Goal: Task Accomplishment & Management: Manage account settings

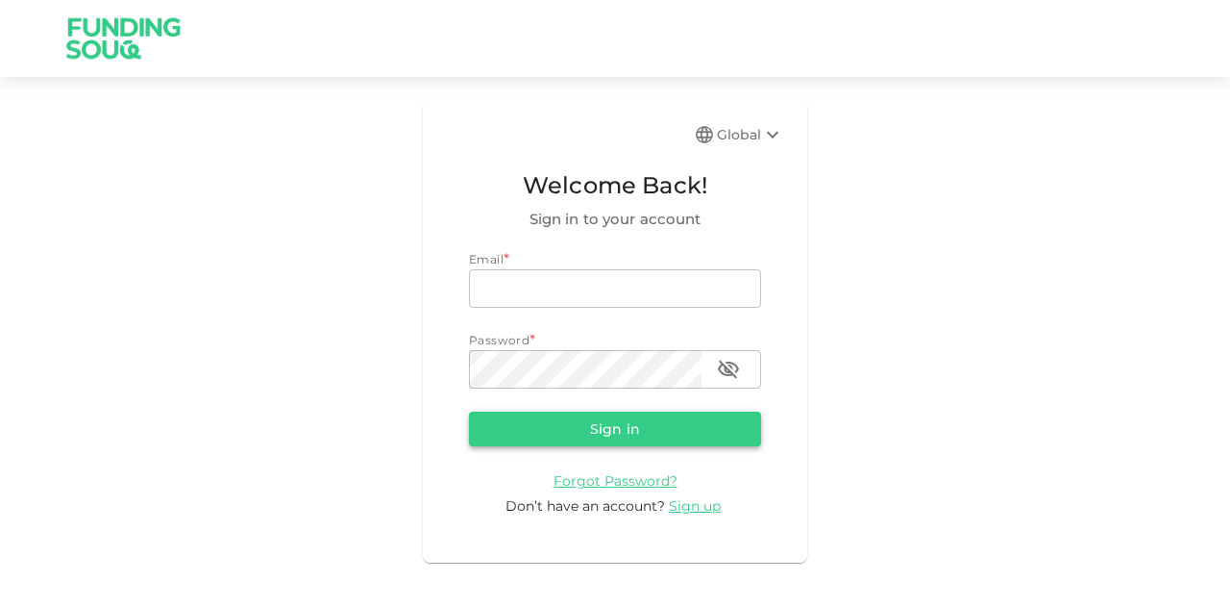
type input "mohanad.y.yasin@hotmail.com"
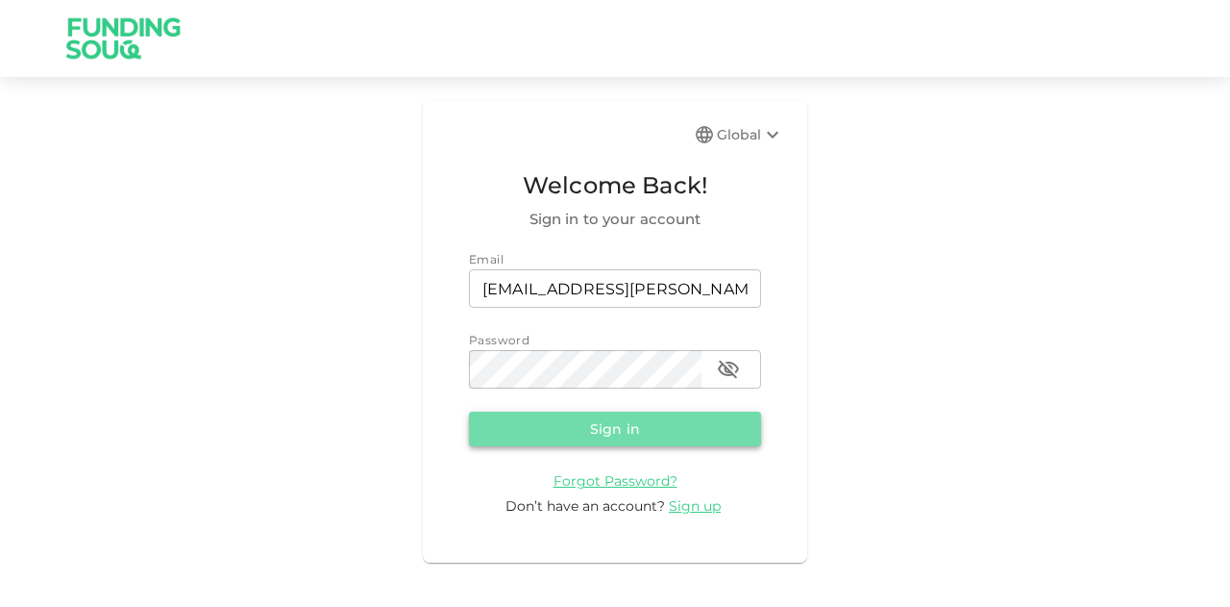
click at [623, 435] on button "Sign in" at bounding box center [615, 428] width 292 height 35
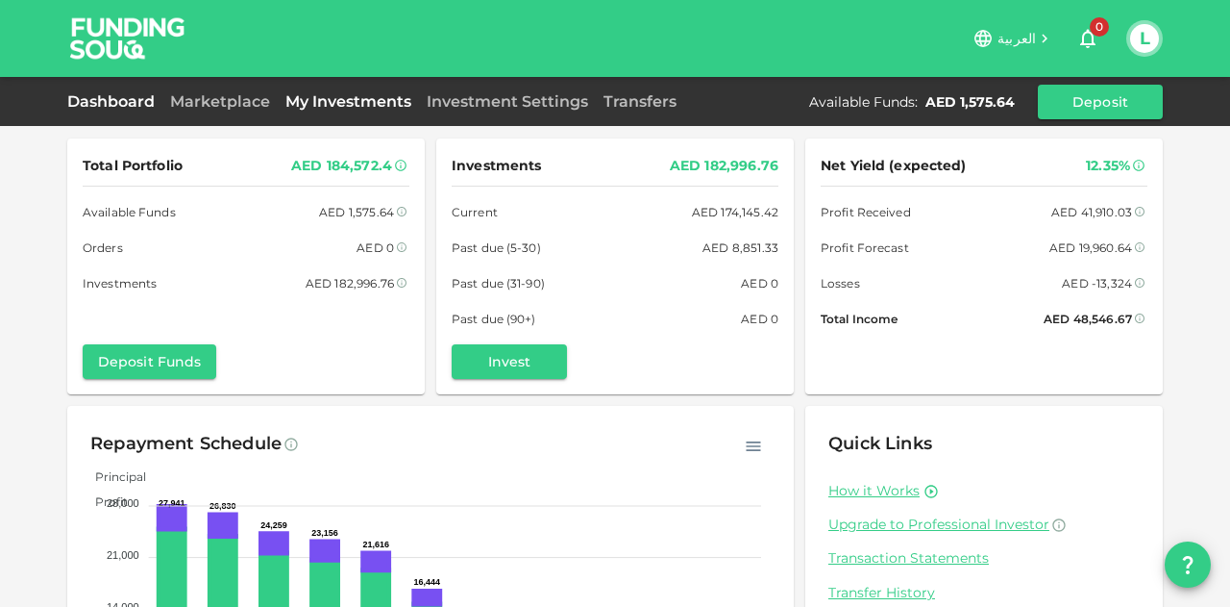
click at [300, 93] on link "My Investments" at bounding box center [348, 101] width 141 height 18
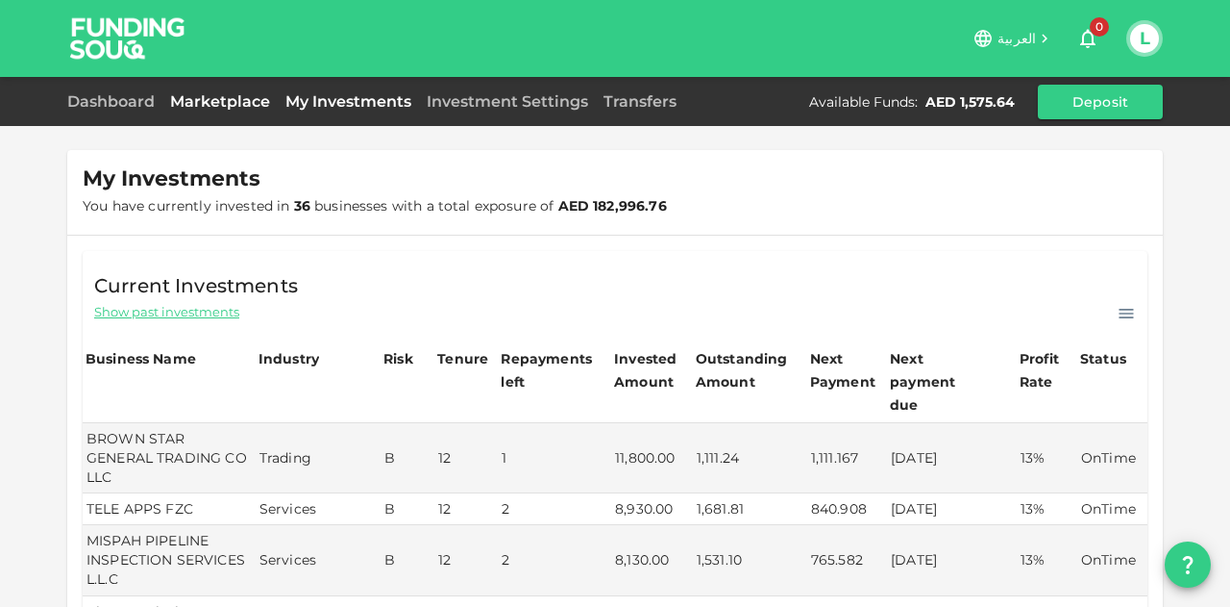
click at [261, 98] on link "Marketplace" at bounding box center [219, 101] width 115 height 18
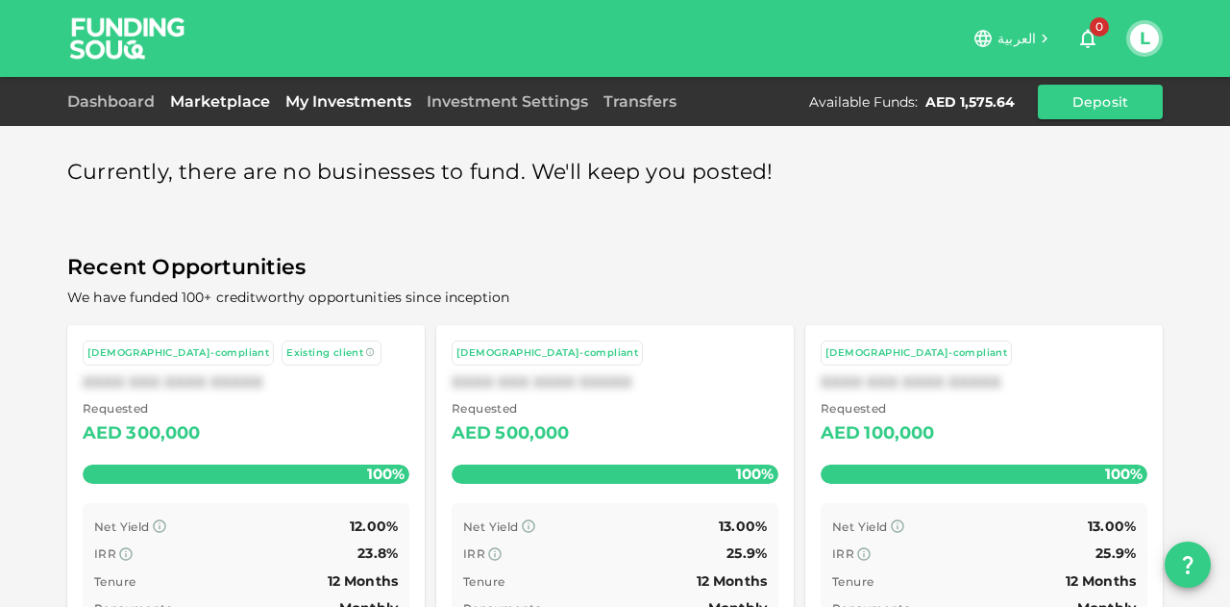
click at [340, 104] on link "My Investments" at bounding box center [348, 101] width 141 height 18
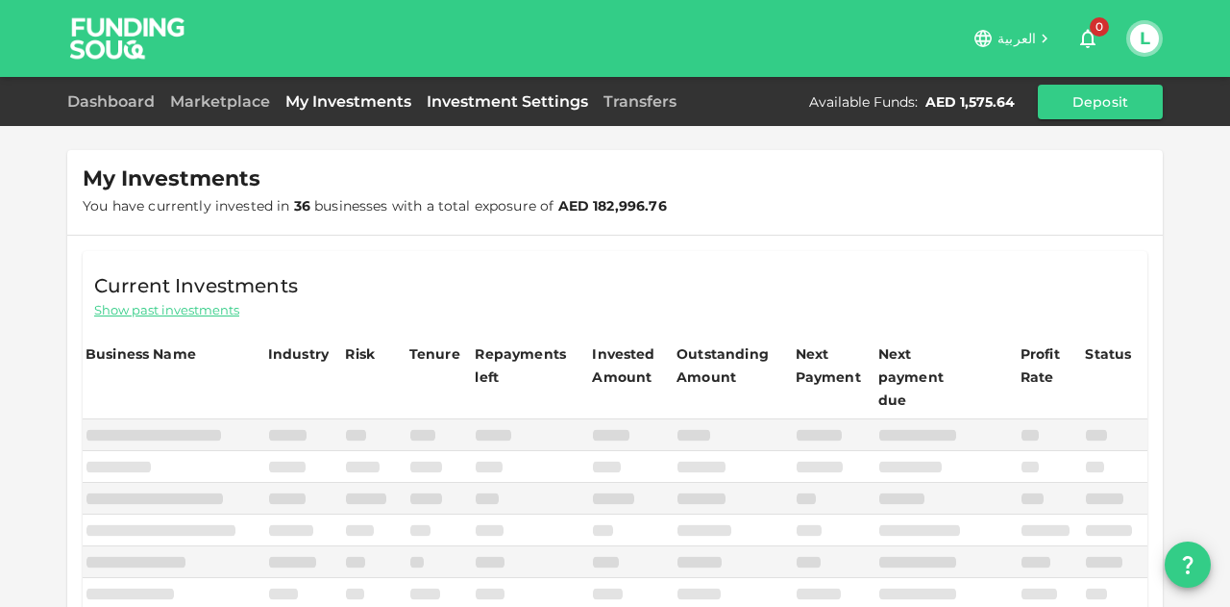
click at [486, 100] on link "Investment Settings" at bounding box center [507, 101] width 177 height 18
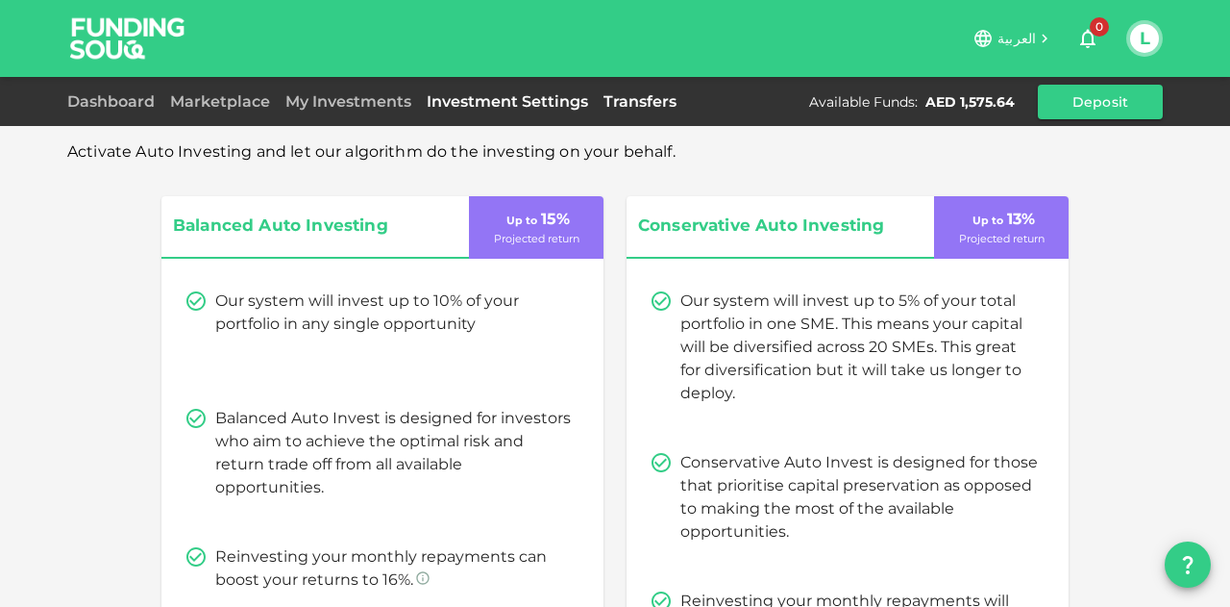
click at [648, 99] on link "Transfers" at bounding box center [640, 101] width 88 height 18
